Goal: Task Accomplishment & Management: Manage account settings

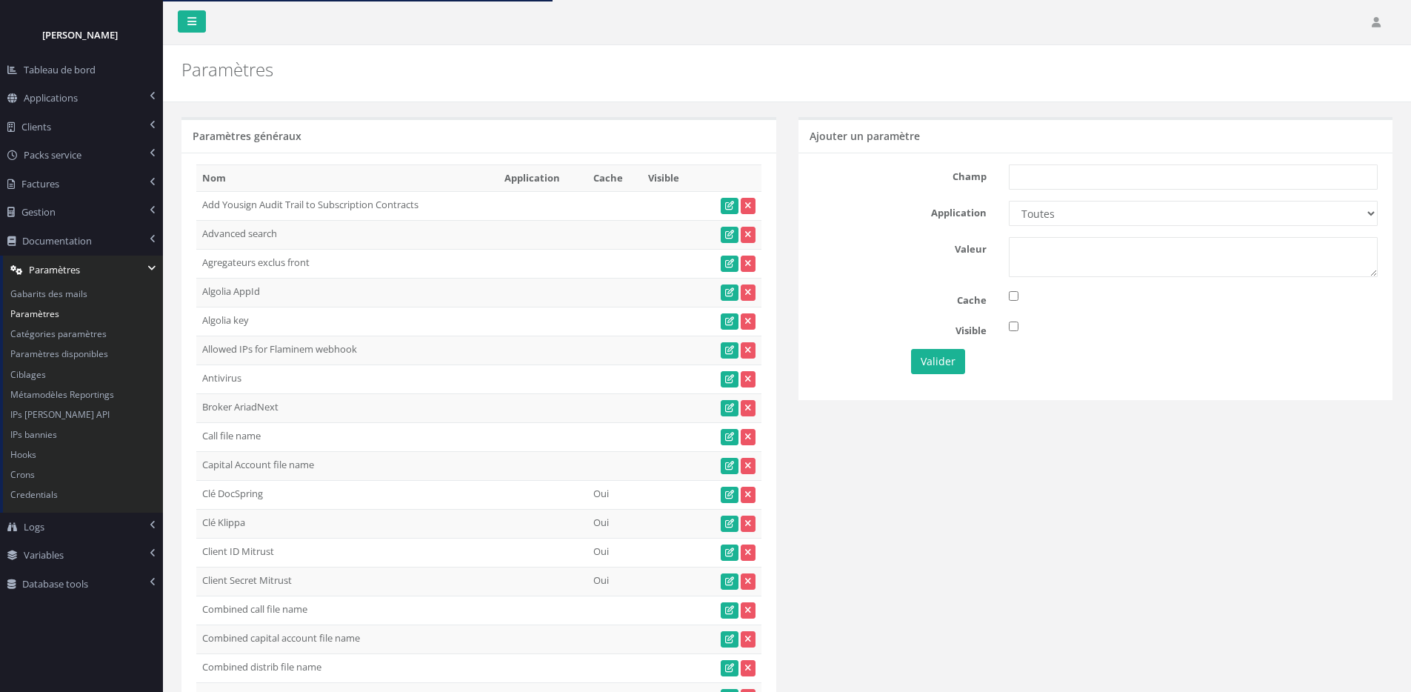
scroll to position [2856, 0]
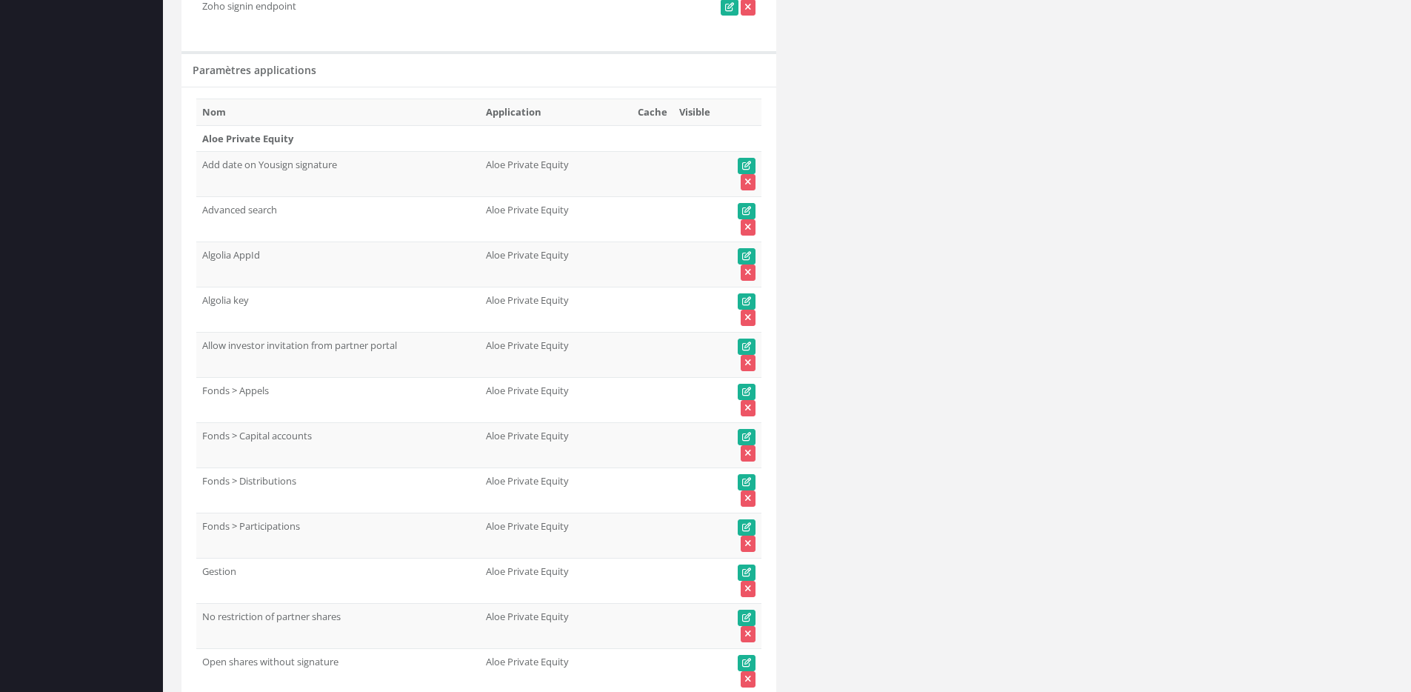
click at [337, 346] on td "Allow investor invitation from partner portal 1" at bounding box center [338, 355] width 284 height 45
click at [317, 350] on td "Allow investor invitation from partner portal" at bounding box center [338, 355] width 284 height 45
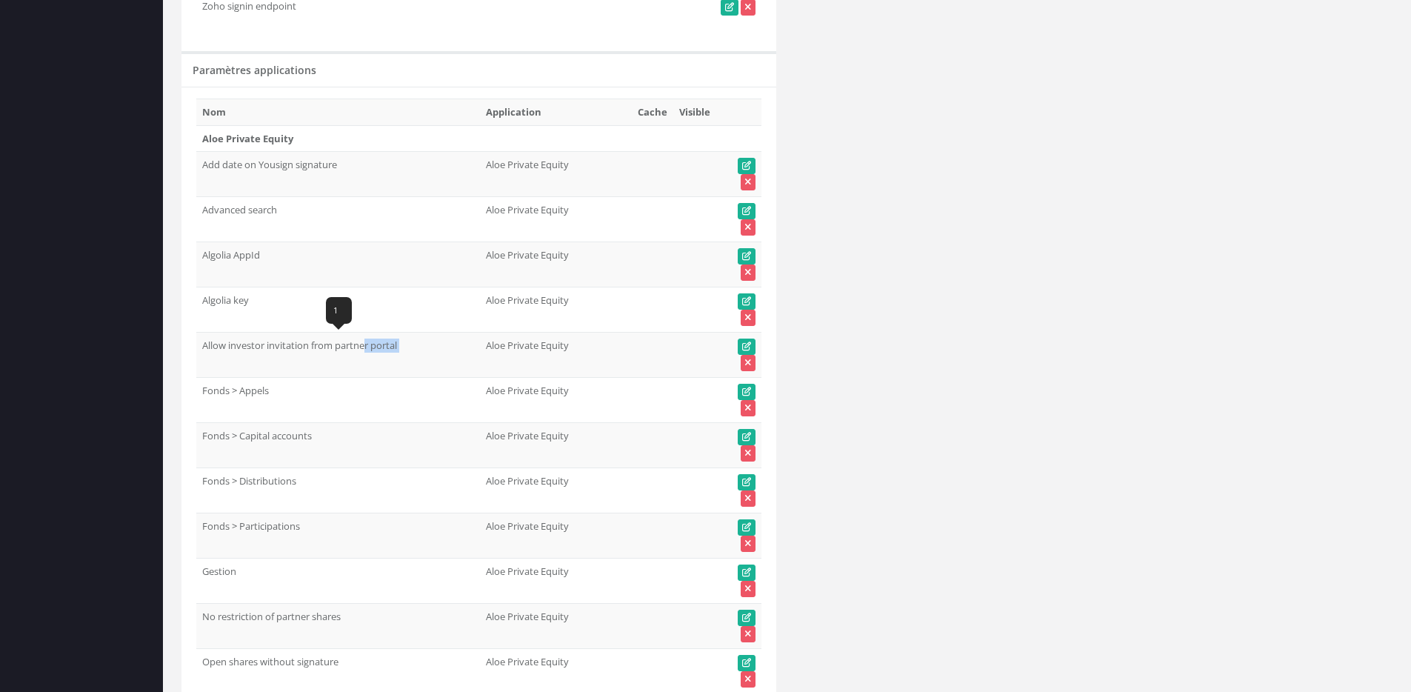
click at [317, 350] on td "Allow investor invitation from partner portal" at bounding box center [338, 355] width 284 height 45
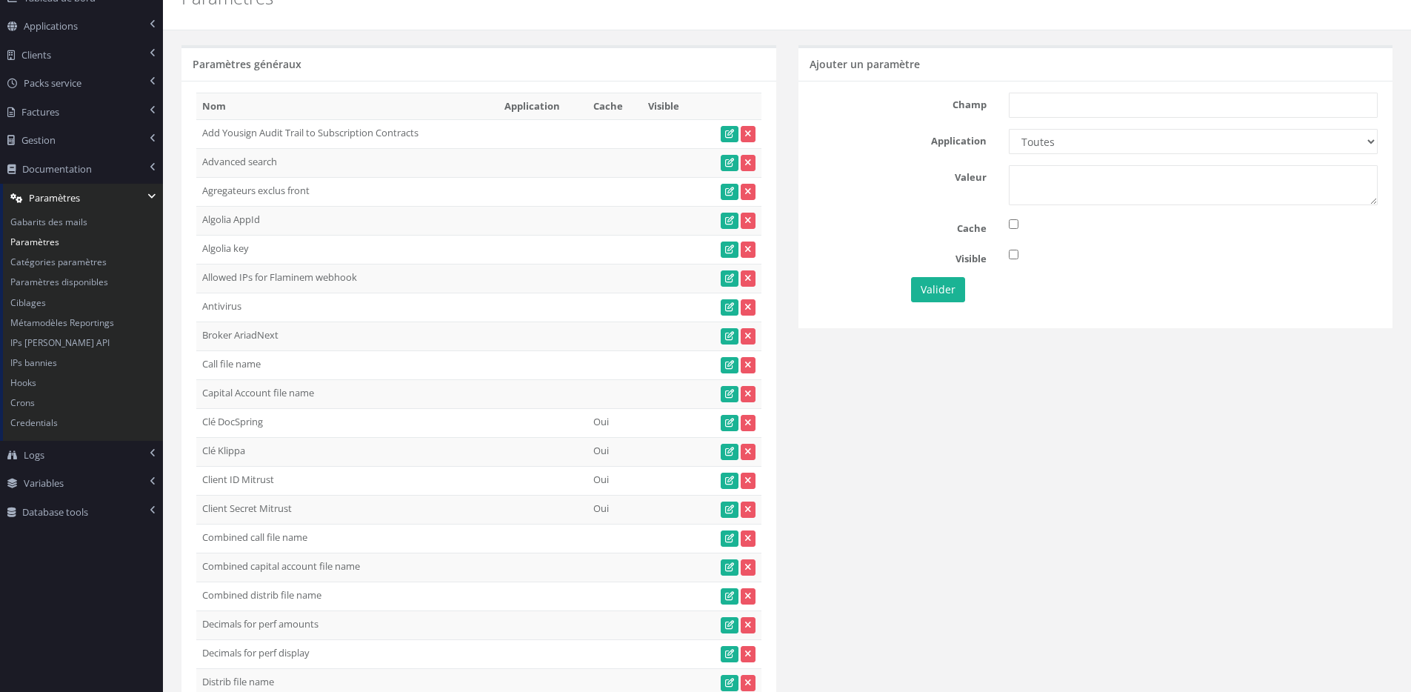
scroll to position [0, 0]
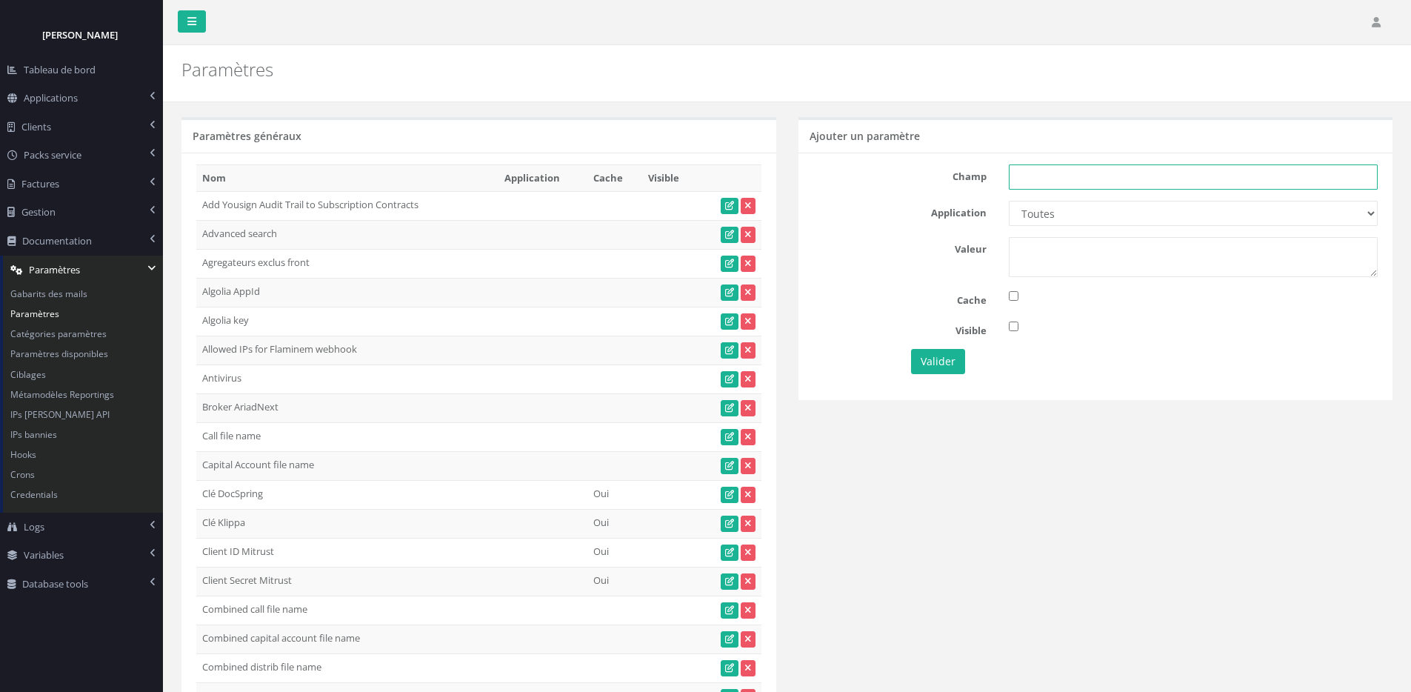
click at [1039, 182] on input "text" at bounding box center [1193, 176] width 369 height 25
paste input "Allow investor invitation from partner portal"
type input "Allow investor invitation from partner portal"
click at [1099, 213] on select "Toutes Aloe Private Equity Alpin Capital API Access to My DB API demo Astorg As…" at bounding box center [1193, 213] width 369 height 25
select select "36"
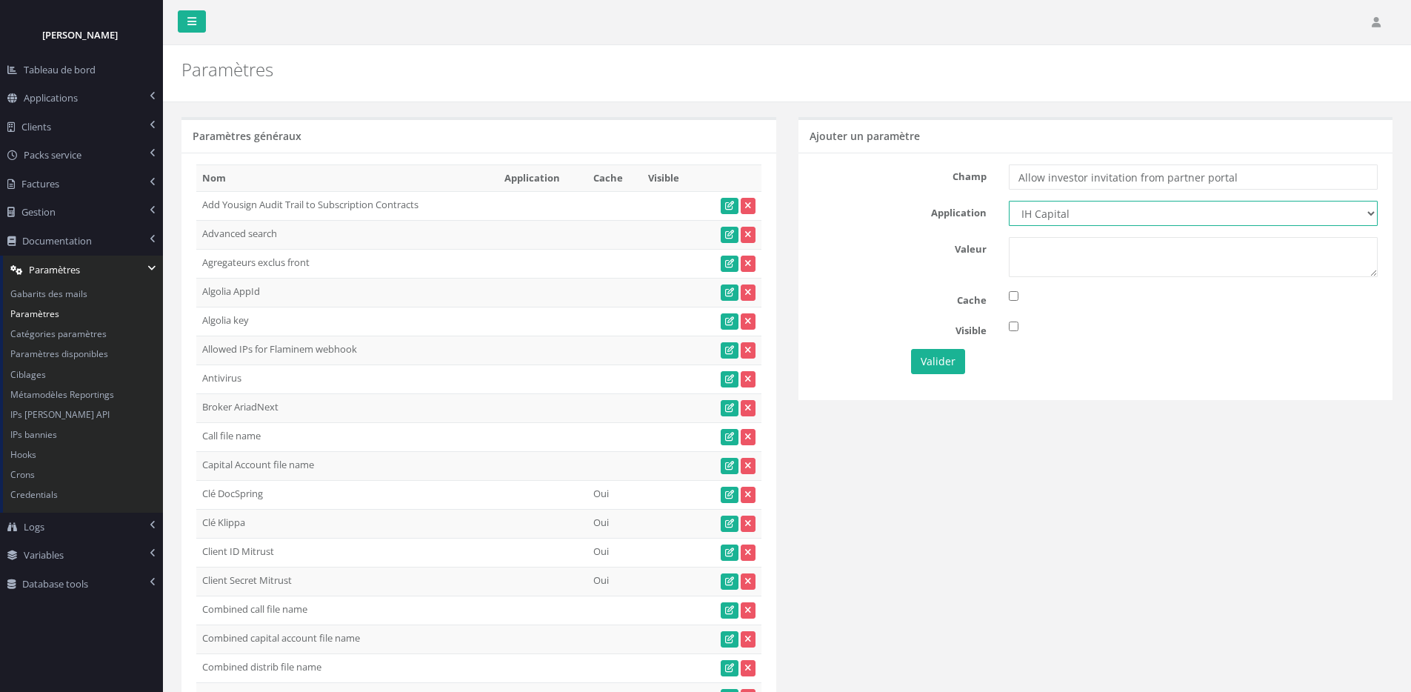
click at [1009, 201] on select "Toutes Aloe Private Equity Alpin Capital API Access to My DB API demo Astorg As…" at bounding box center [1193, 213] width 369 height 25
drag, startPoint x: 1086, startPoint y: 247, endPoint x: 1096, endPoint y: 257, distance: 14.7
click at [1091, 291] on div "Champ Allow investor invitation from partner portal Application Toutes Aloe Pri…" at bounding box center [1095, 276] width 595 height 247
type textarea "1"
click at [1012, 327] on input "checkbox" at bounding box center [1014, 326] width 10 height 10
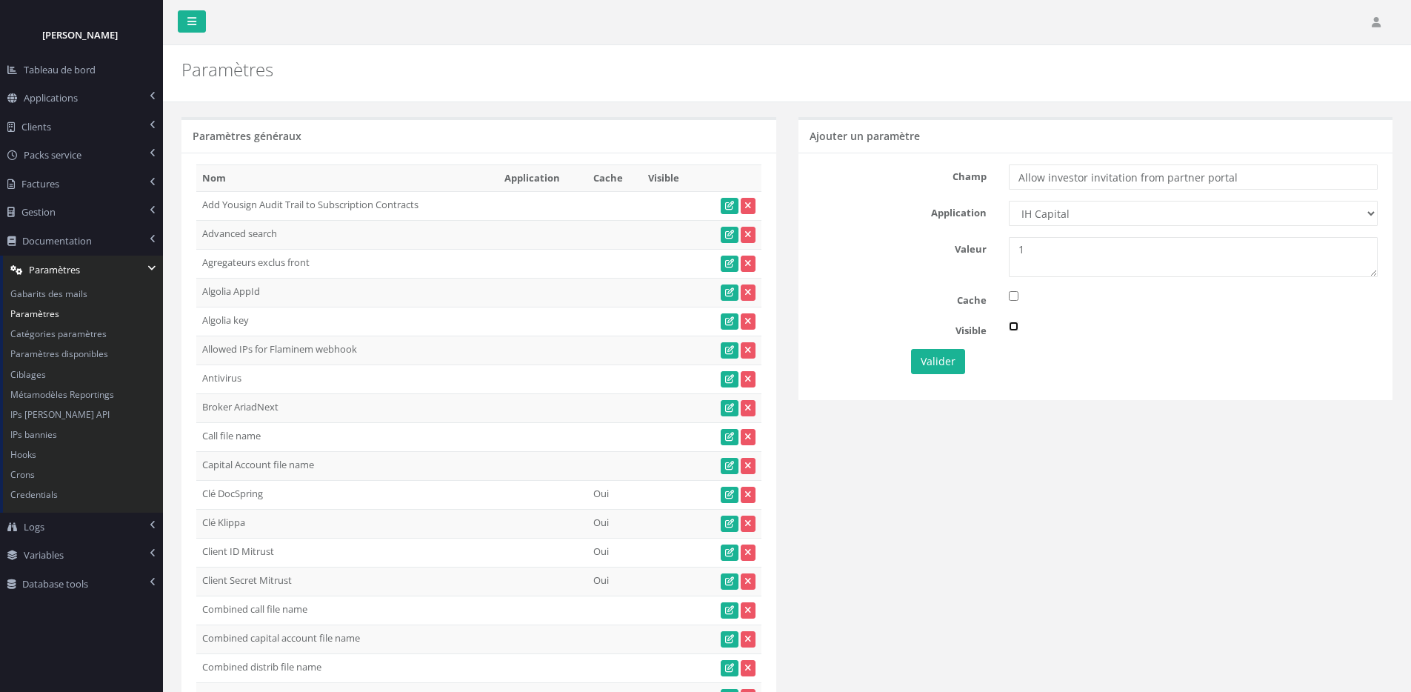
checkbox input "true"
click at [950, 360] on button "Valider" at bounding box center [938, 361] width 54 height 25
click at [521, 191] on td at bounding box center [542, 205] width 89 height 29
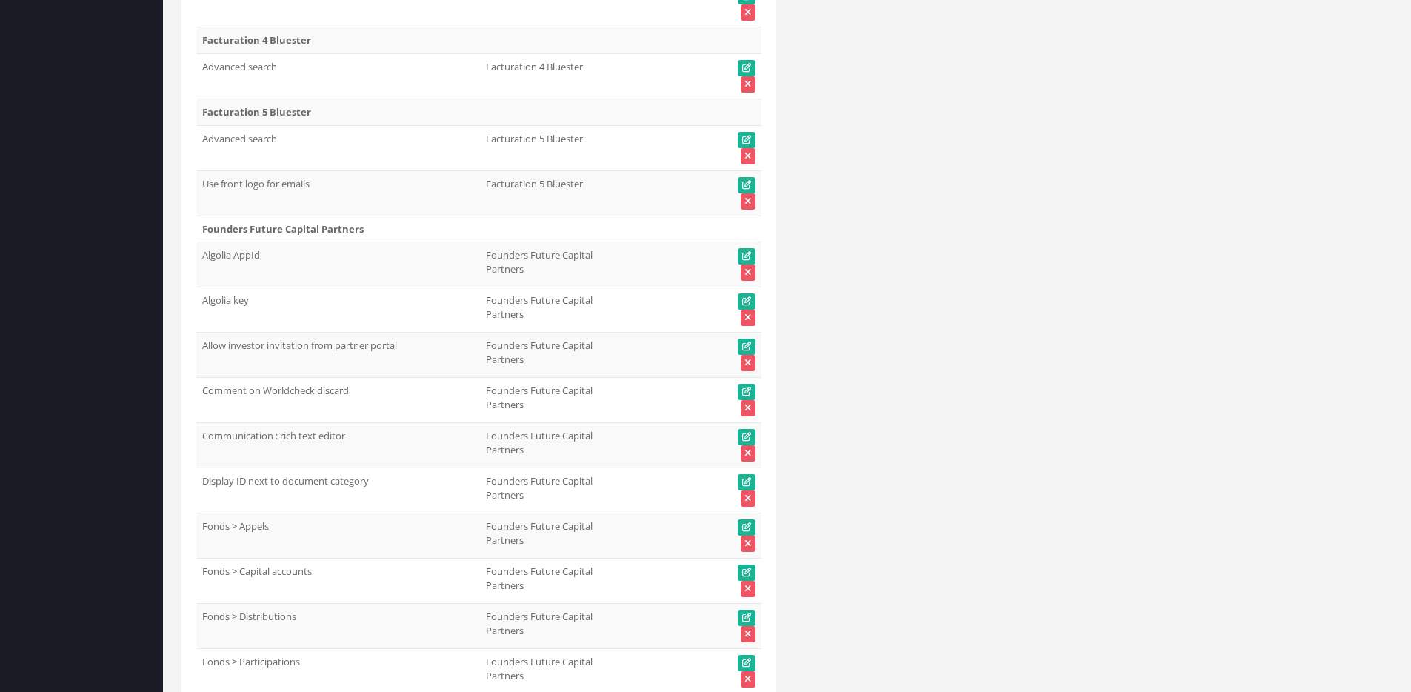
scroll to position [47359, 0]
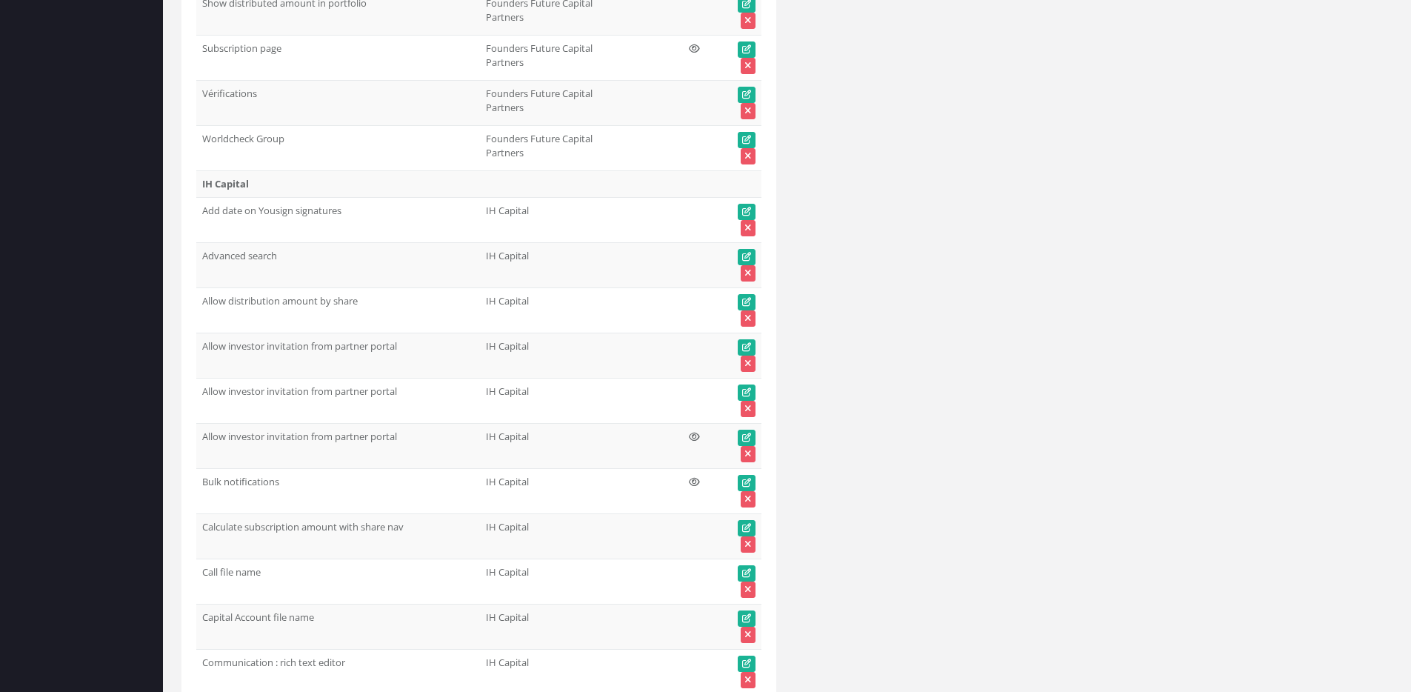
drag, startPoint x: 554, startPoint y: 374, endPoint x: 681, endPoint y: 370, distance: 126.7
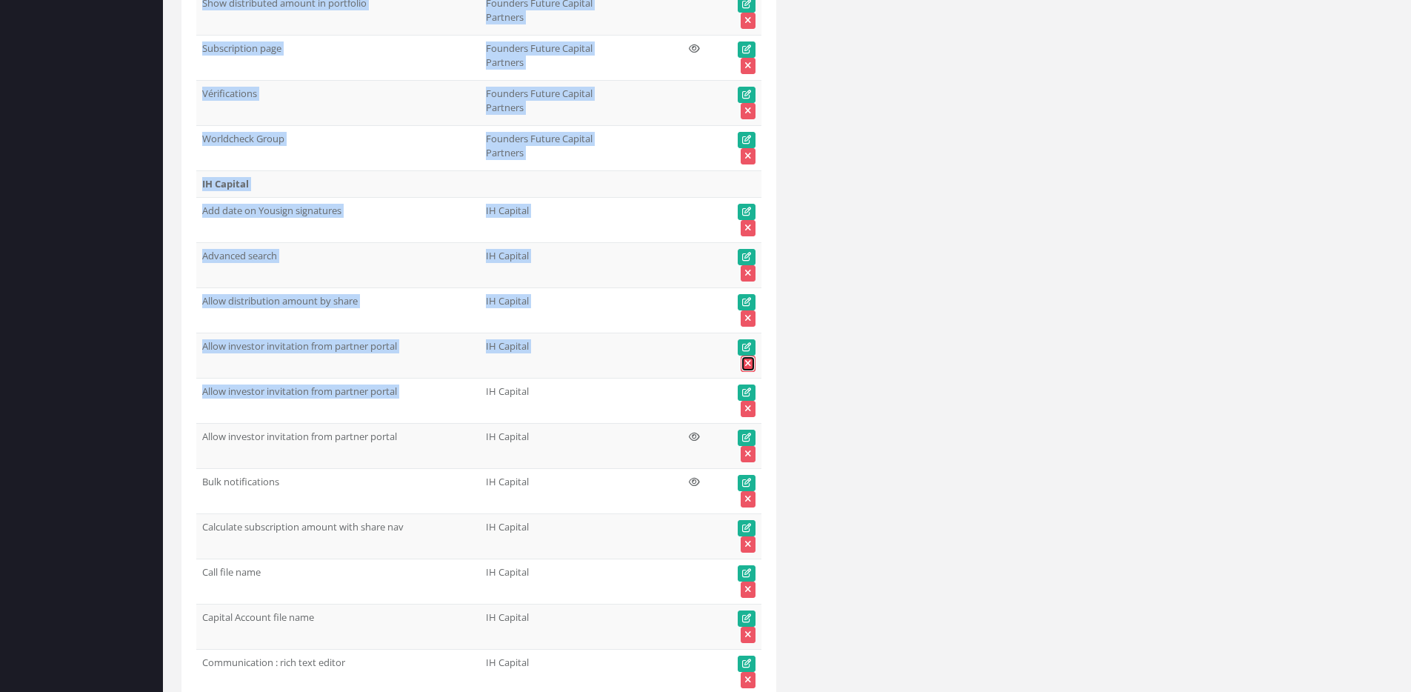
click at [746, 366] on icon at bounding box center [748, 363] width 6 height 9
click at [598, 371] on td "IH Capital" at bounding box center [556, 355] width 152 height 45
